Goal: Transaction & Acquisition: Subscribe to service/newsletter

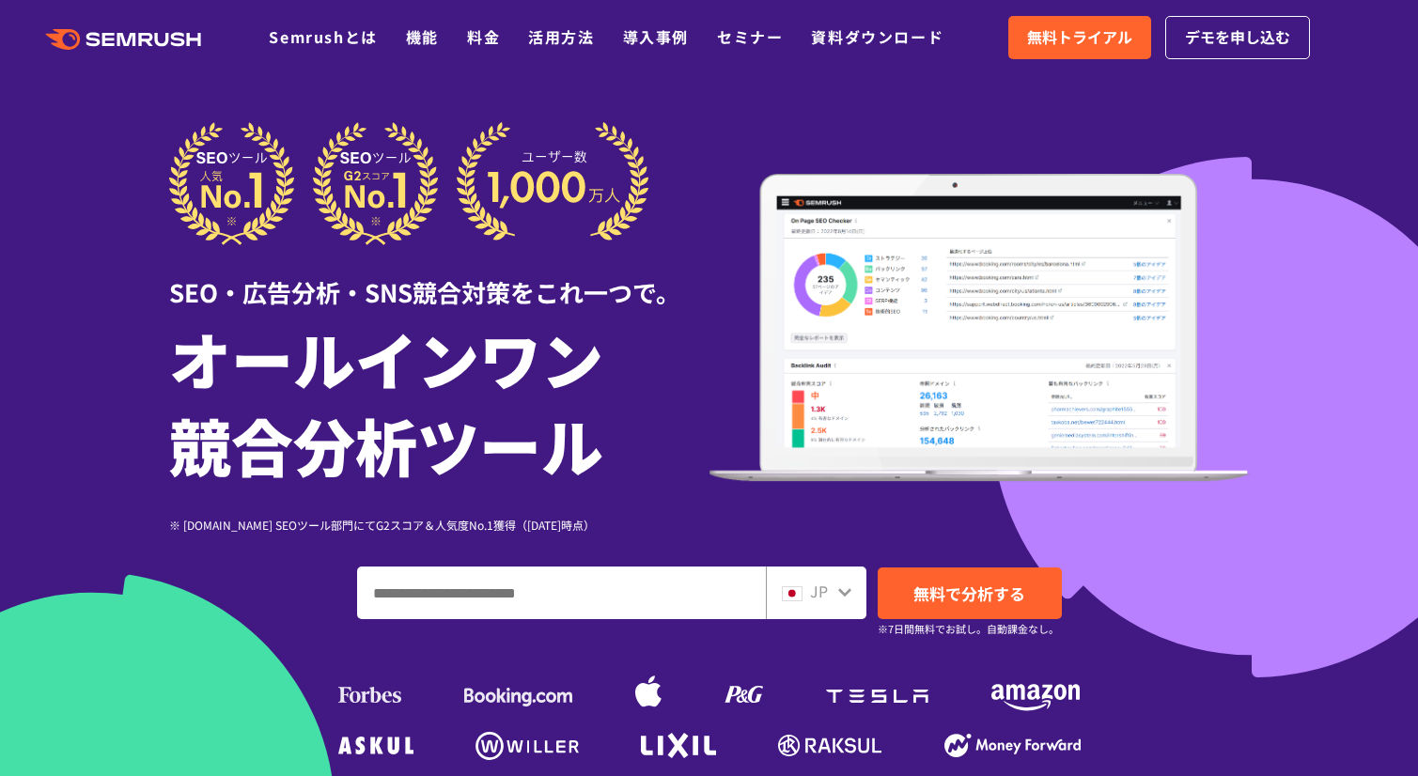
click at [487, 41] on link "料金" at bounding box center [483, 36] width 33 height 23
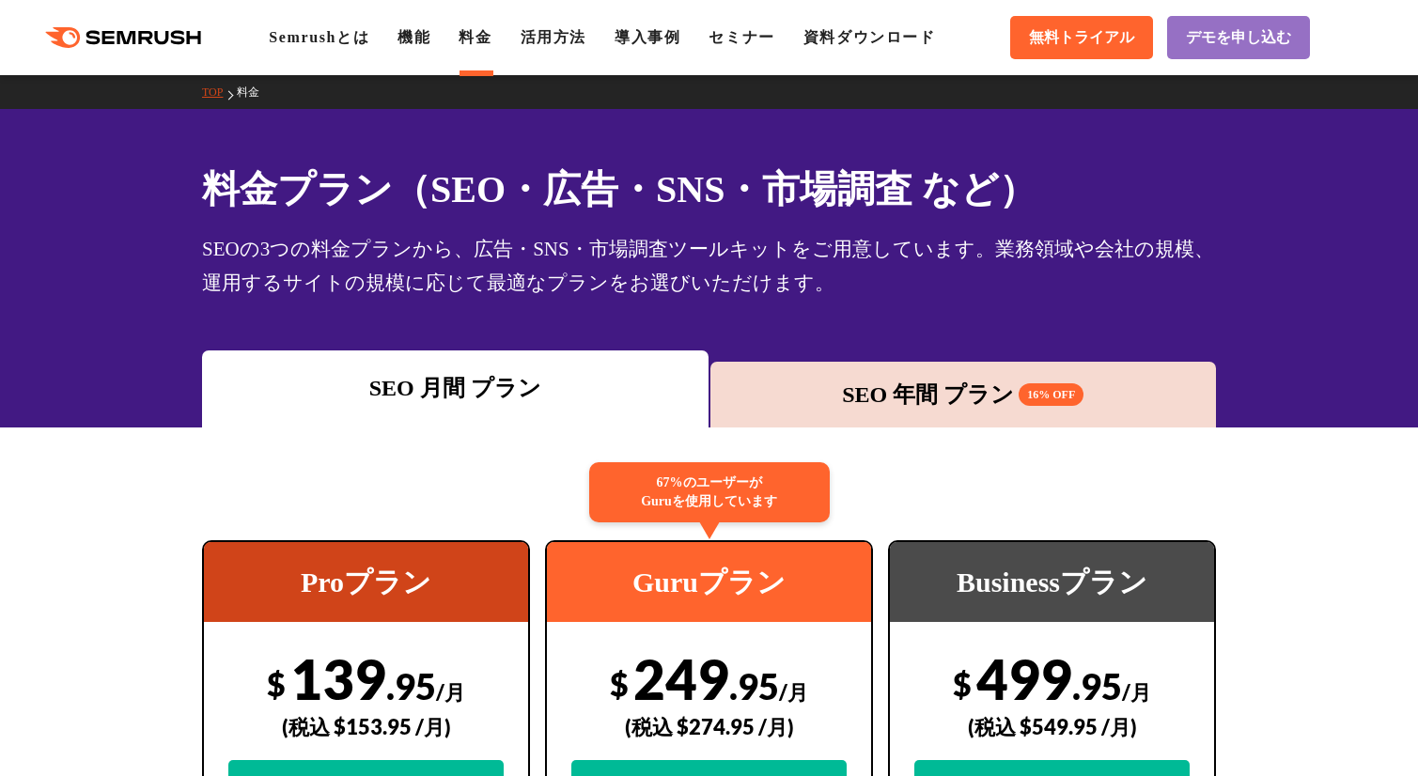
click at [894, 393] on div "SEO 年間 プラン 16% OFF" at bounding box center [964, 395] width 488 height 34
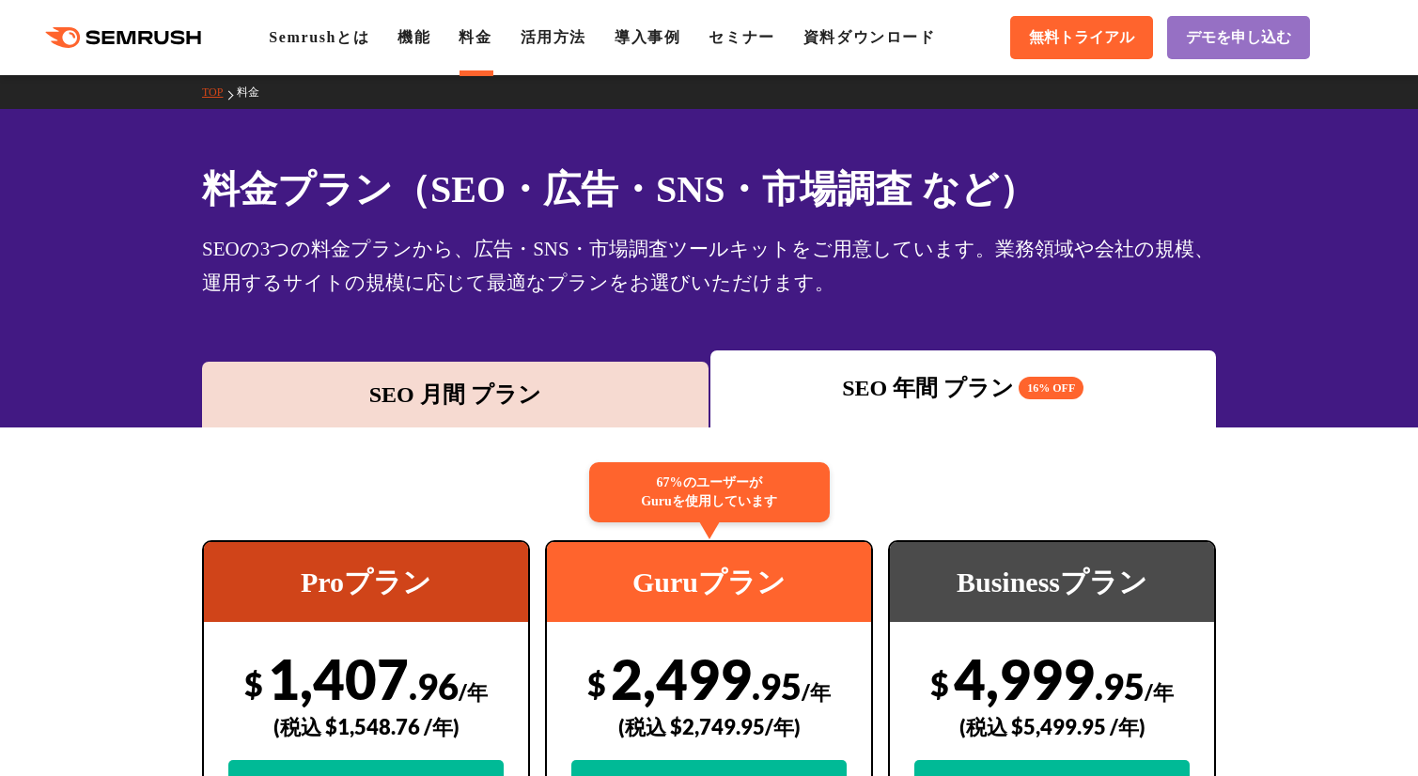
click at [626, 375] on div "SEO 月間 プラン" at bounding box center [455, 395] width 507 height 66
